Goal: Task Accomplishment & Management: Manage account settings

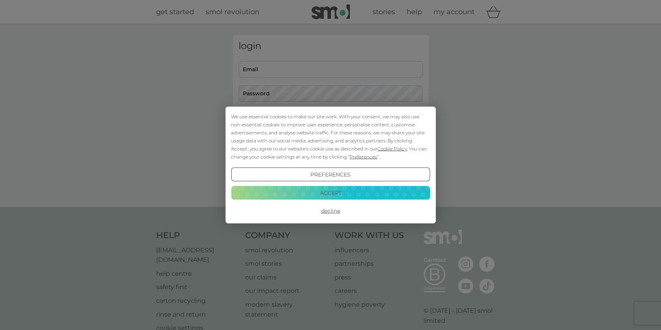
type input "boxconnect18@gmail.com"
click at [328, 193] on button "Accept" at bounding box center [330, 193] width 199 height 14
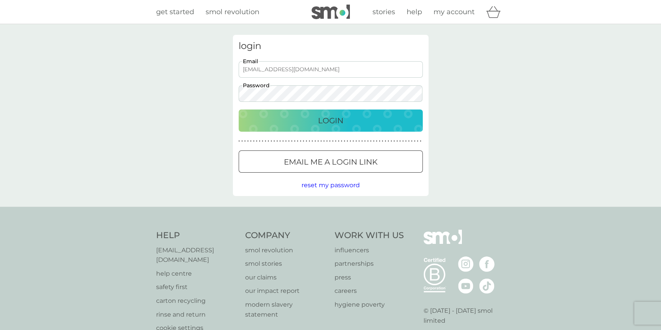
click at [330, 120] on p "Login" at bounding box center [330, 121] width 25 height 12
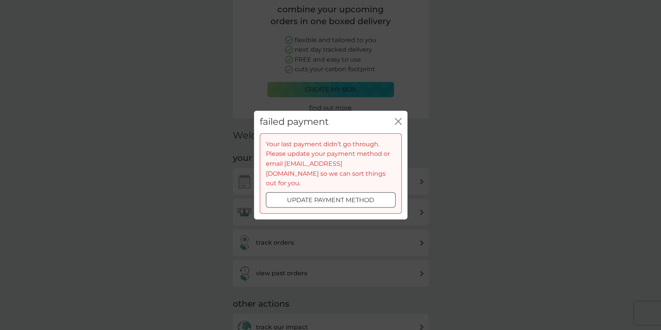
scroll to position [77, 0]
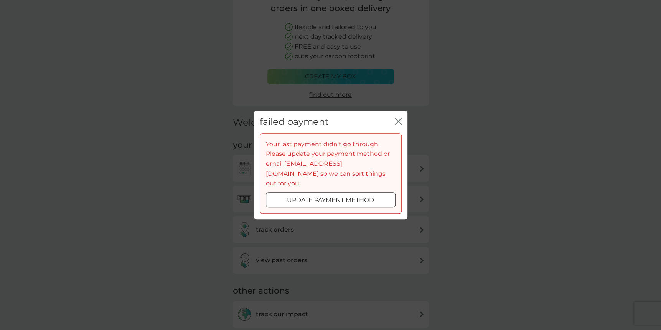
click at [400, 125] on icon "close" at bounding box center [398, 121] width 7 height 7
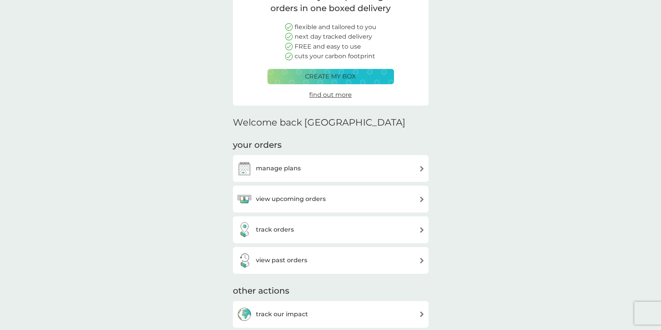
click at [282, 169] on h3 "manage plans" at bounding box center [278, 169] width 45 height 10
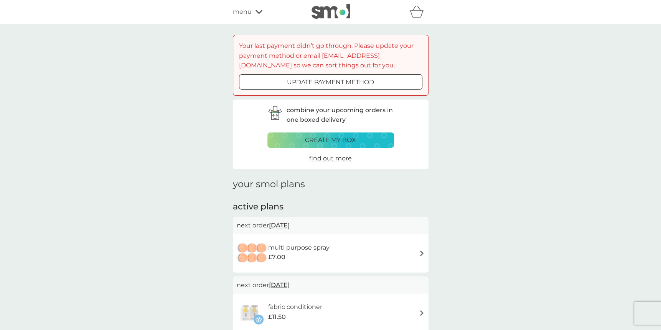
click at [421, 13] on icon "basket" at bounding box center [416, 12] width 15 height 12
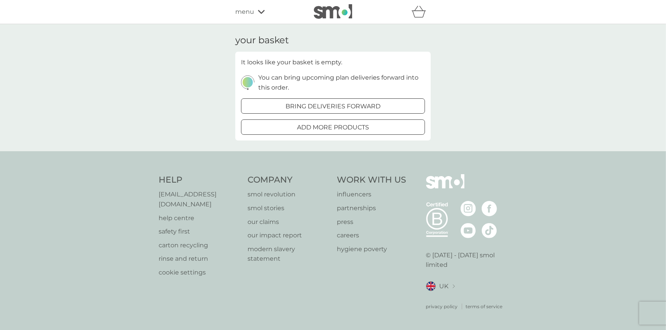
click at [262, 10] on icon at bounding box center [261, 12] width 7 height 5
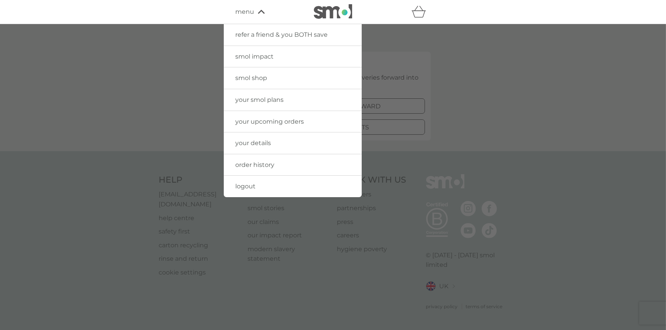
click at [302, 124] on span "your upcoming orders" at bounding box center [269, 121] width 69 height 7
